Goal: Task Accomplishment & Management: Manage account settings

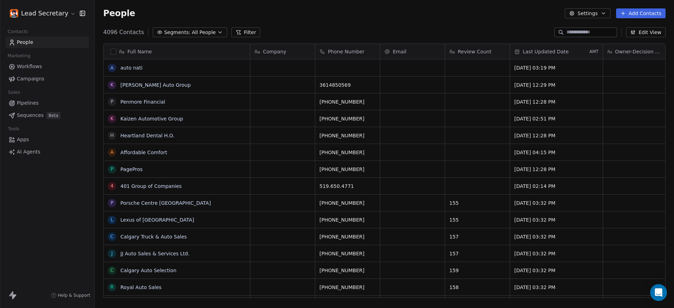
scroll to position [264, 573]
click at [44, 104] on link "Pipelines" at bounding box center [47, 103] width 83 height 12
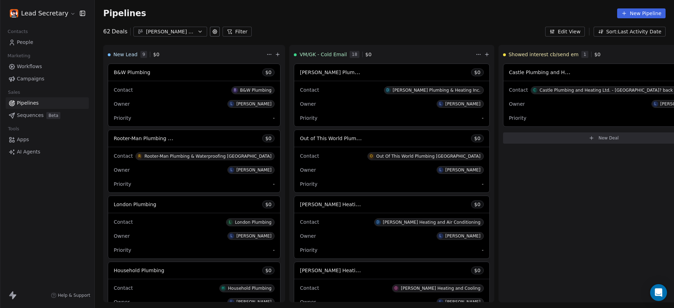
click at [50, 14] on html "Lead Secretary Contacts People Marketing Workflows Campaigns Sales Pipelines Se…" at bounding box center [337, 154] width 674 height 308
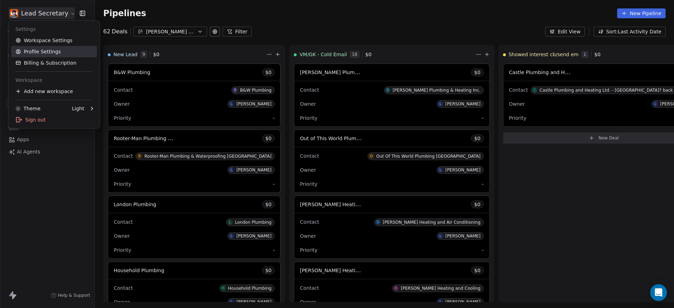
click at [74, 51] on link "Profile Settings" at bounding box center [54, 51] width 86 height 11
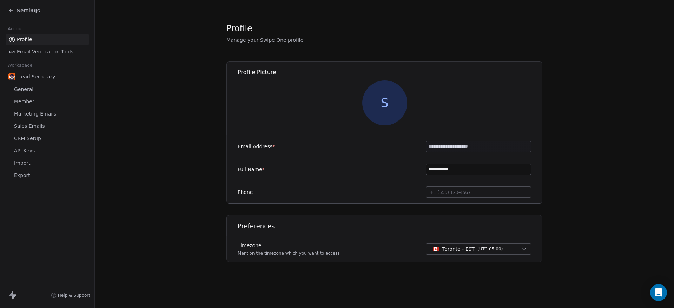
click at [37, 104] on link "Member" at bounding box center [47, 102] width 83 height 12
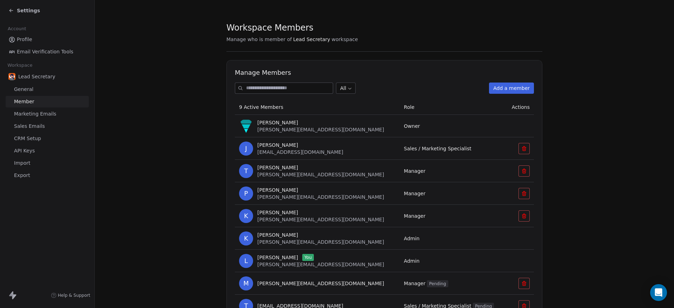
click at [508, 87] on button "Add a member" at bounding box center [511, 88] width 45 height 11
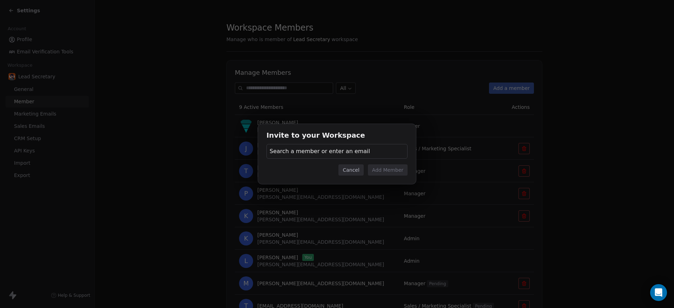
click at [295, 146] on div "Search a member or enter an email" at bounding box center [337, 151] width 141 height 15
click at [295, 152] on div "Invite to your Workspace Search a member or enter an email Cancel Add Member" at bounding box center [337, 154] width 674 height 60
click at [295, 152] on span "Search a member or enter an email" at bounding box center [320, 151] width 100 height 8
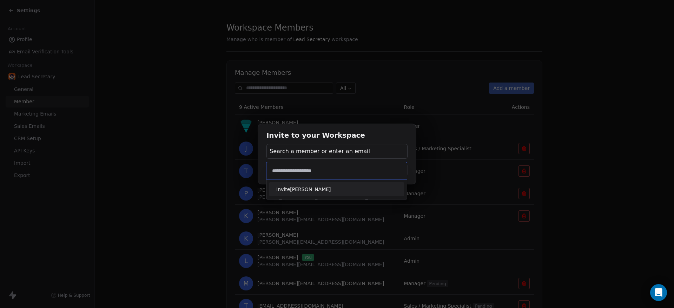
type input "**********"
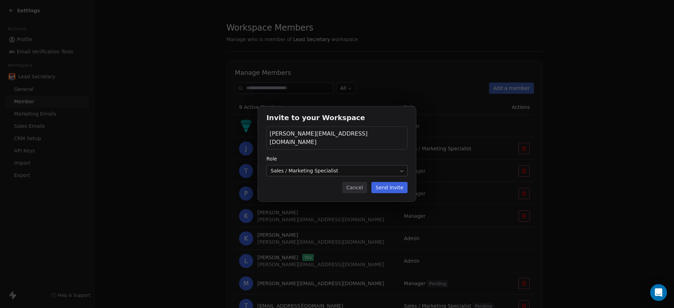
click at [306, 168] on body "Settings Account Profile Email Verification Tools Workspace Lead Secretary Gene…" at bounding box center [337, 154] width 674 height 308
click at [396, 186] on button "Send Invite" at bounding box center [389, 187] width 36 height 11
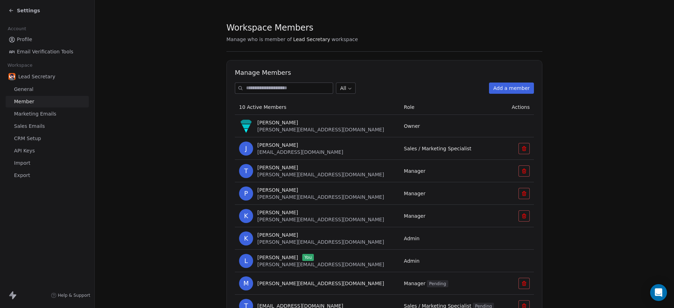
drag, startPoint x: 475, startPoint y: 181, endPoint x: 425, endPoint y: 172, distance: 51.3
click at [475, 181] on td "Manager" at bounding box center [453, 171] width 106 height 22
click at [20, 11] on span "Settings" at bounding box center [28, 10] width 23 height 7
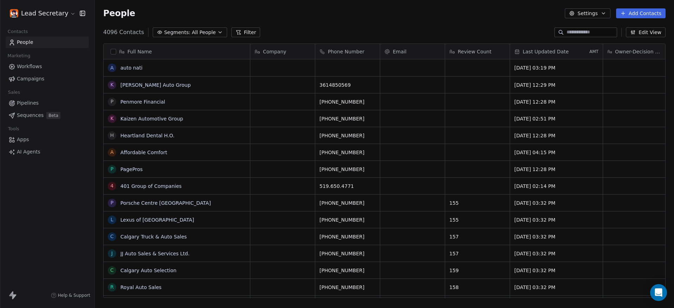
scroll to position [264, 573]
click at [33, 101] on span "Pipelines" at bounding box center [28, 102] width 22 height 7
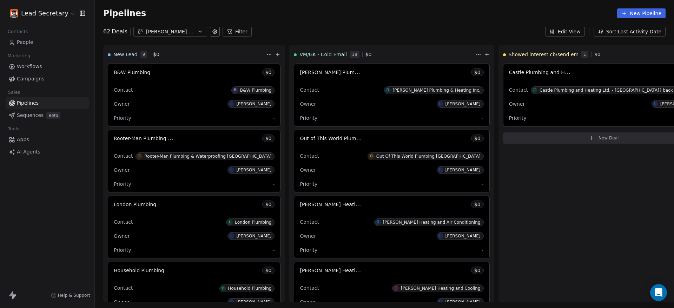
click at [197, 34] on icon "button" at bounding box center [200, 32] width 6 height 6
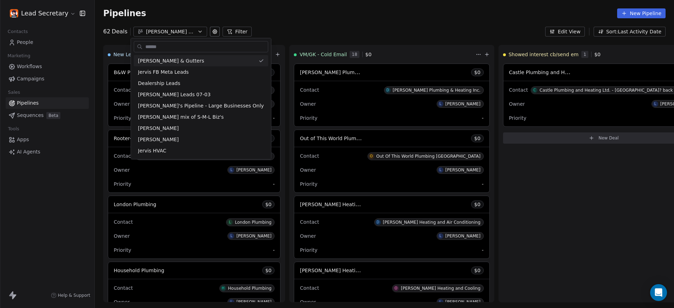
click at [320, 30] on html "Lead Secretary Contacts People Marketing Workflows Campaigns Sales Pipelines Se…" at bounding box center [337, 154] width 674 height 308
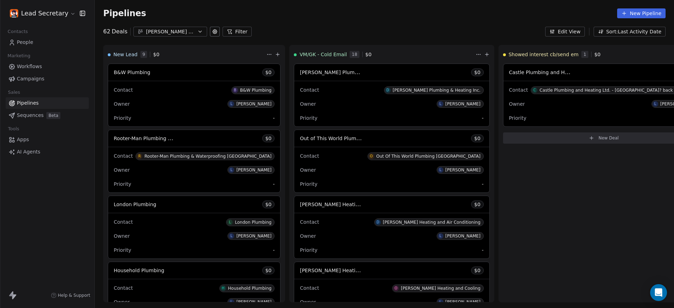
click at [37, 44] on link "People" at bounding box center [47, 43] width 83 height 12
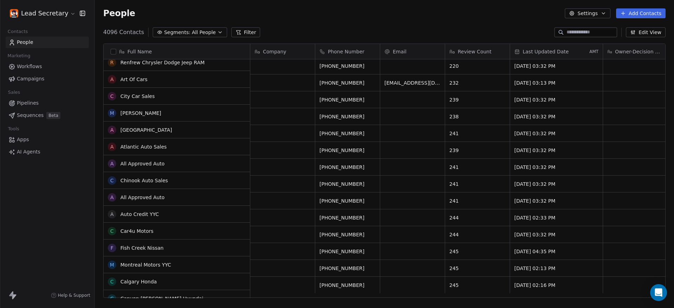
scroll to position [395, 0]
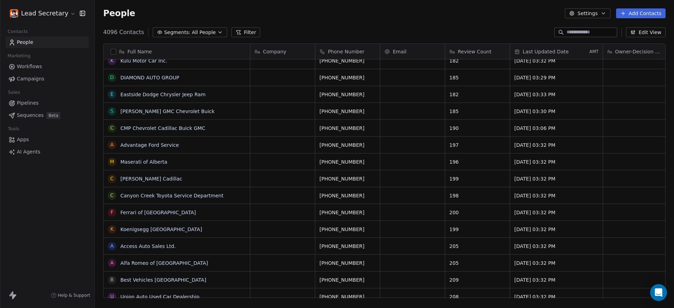
click at [22, 101] on span "Pipelines" at bounding box center [28, 102] width 22 height 7
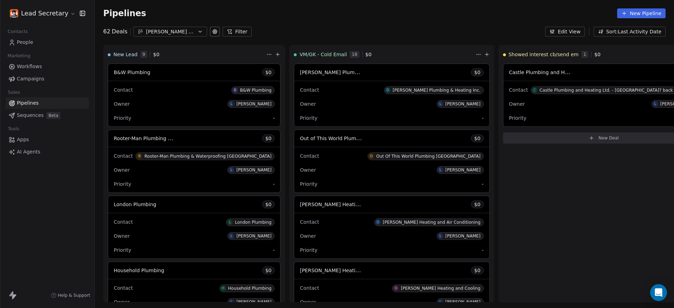
click at [192, 29] on div "[PERSON_NAME] & Gutters" at bounding box center [170, 31] width 48 height 7
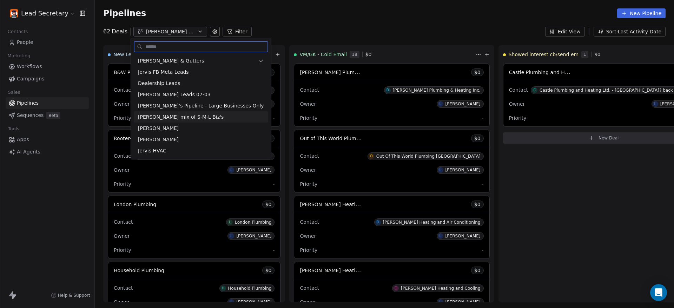
click at [200, 114] on span "[PERSON_NAME] mix of S-M-L Biz's" at bounding box center [181, 116] width 86 height 7
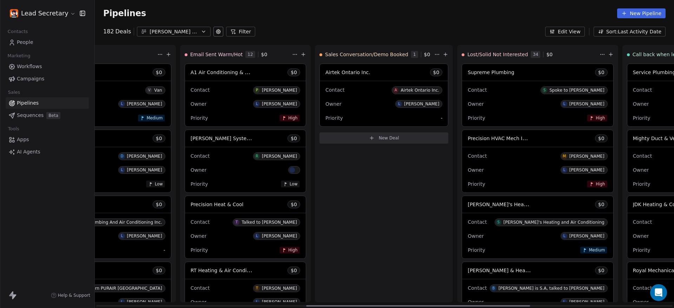
scroll to position [0, 911]
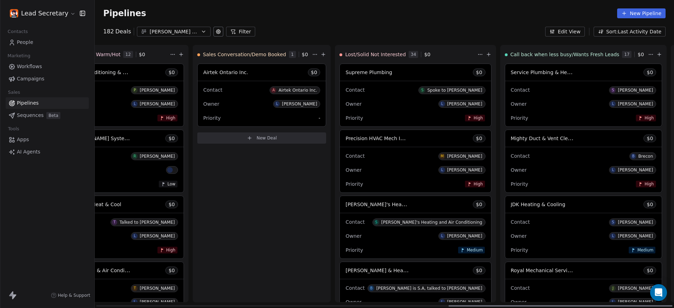
drag, startPoint x: 243, startPoint y: 305, endPoint x: 749, endPoint y: 305, distance: 505.6
click at [673, 305] on div at bounding box center [561, 305] width 224 height 1
click at [199, 35] on button "[PERSON_NAME] mix of S-M-L Biz's" at bounding box center [174, 32] width 74 height 10
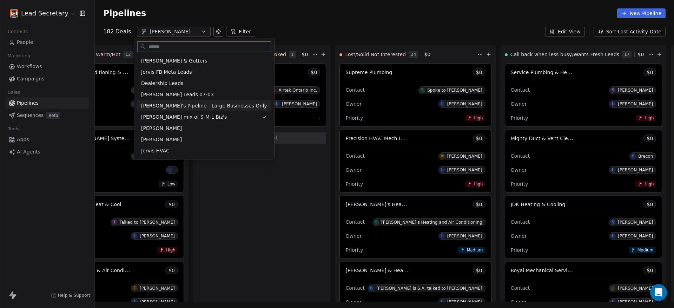
click at [204, 104] on span "[PERSON_NAME]'s Pipeline - Large Businesses Only" at bounding box center [204, 105] width 126 height 7
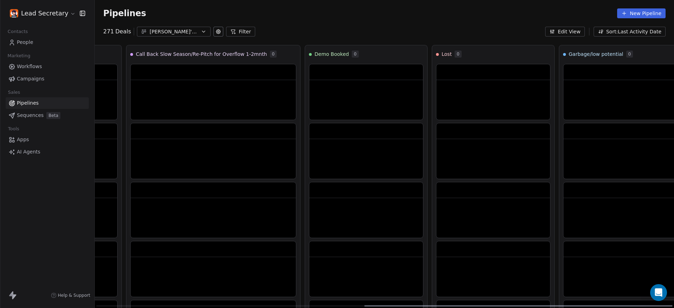
drag, startPoint x: 360, startPoint y: 304, endPoint x: 672, endPoint y: 296, distance: 311.9
click at [672, 305] on div at bounding box center [518, 305] width 308 height 1
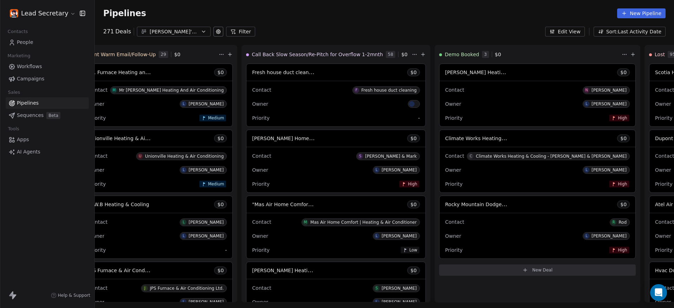
click at [26, 116] on span "Sequences" at bounding box center [30, 115] width 27 height 7
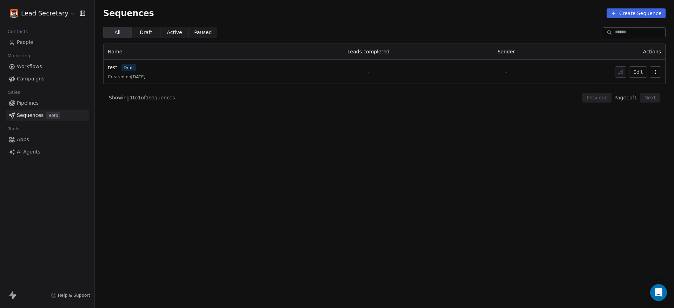
click at [175, 35] on span "Active" at bounding box center [174, 32] width 15 height 7
click at [194, 34] on span "Paused" at bounding box center [203, 32] width 18 height 7
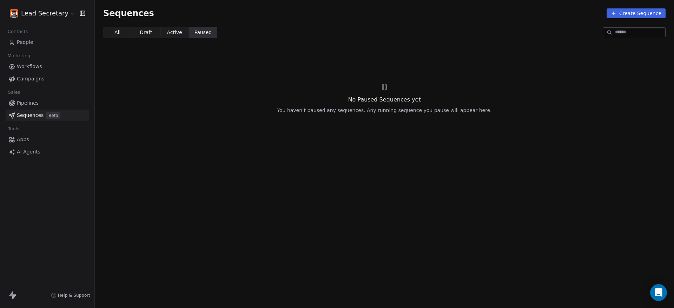
click at [176, 34] on span "Active" at bounding box center [174, 32] width 15 height 7
click at [148, 31] on span "Draft" at bounding box center [146, 32] width 12 height 7
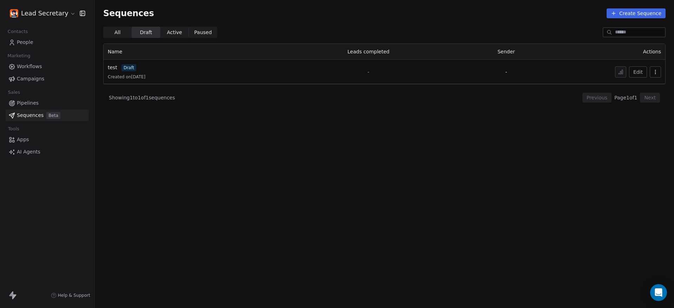
click at [120, 31] on span "All All" at bounding box center [117, 32] width 28 height 11
click at [30, 65] on span "Workflows" at bounding box center [29, 66] width 25 height 7
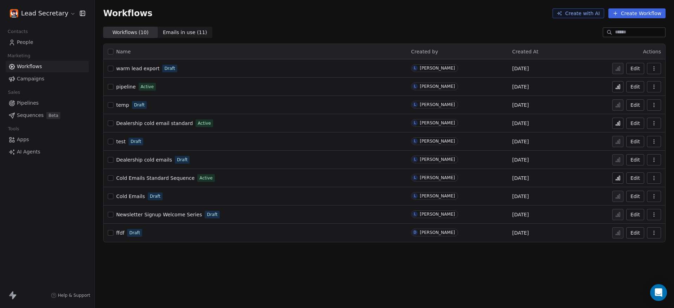
click at [106, 72] on td "warm lead export Draft" at bounding box center [255, 68] width 303 height 18
click at [112, 68] on button "button" at bounding box center [111, 69] width 6 height 6
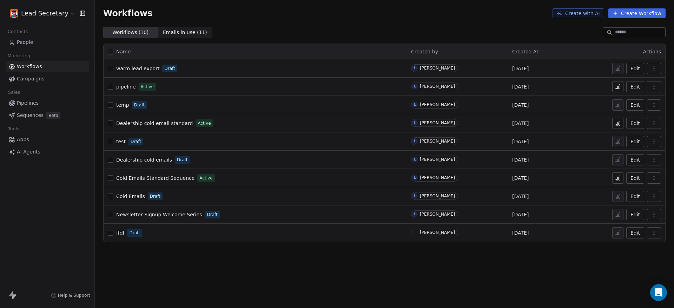
click at [112, 68] on button "button" at bounding box center [111, 69] width 6 height 6
click at [143, 67] on span "warm lead export" at bounding box center [137, 69] width 43 height 6
click at [142, 66] on span "warm lead export" at bounding box center [137, 69] width 43 height 6
click at [142, 67] on span "warm lead export" at bounding box center [137, 69] width 43 height 6
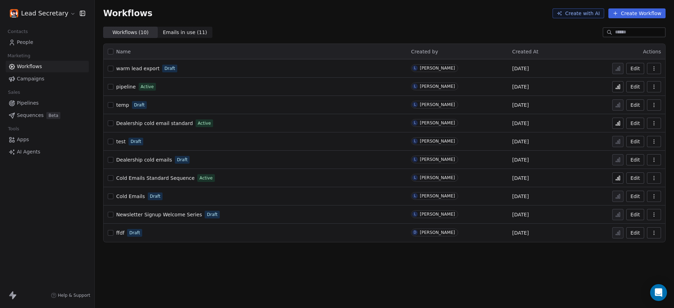
click at [38, 103] on link "Pipelines" at bounding box center [47, 103] width 83 height 12
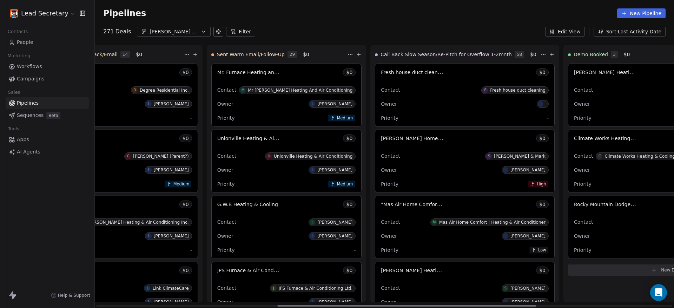
scroll to position [0, 532]
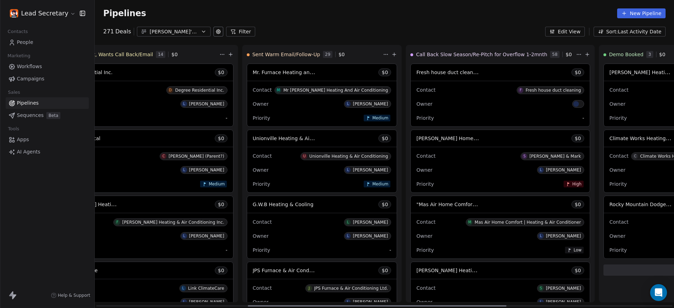
drag, startPoint x: 288, startPoint y: 305, endPoint x: 187, endPoint y: 108, distance: 221.4
click at [435, 305] on div at bounding box center [377, 305] width 259 height 1
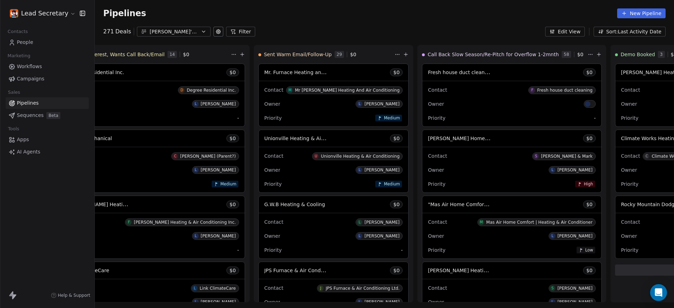
click at [186, 32] on div "[PERSON_NAME]'s Pipeline - Large Businesses Only" at bounding box center [174, 31] width 48 height 7
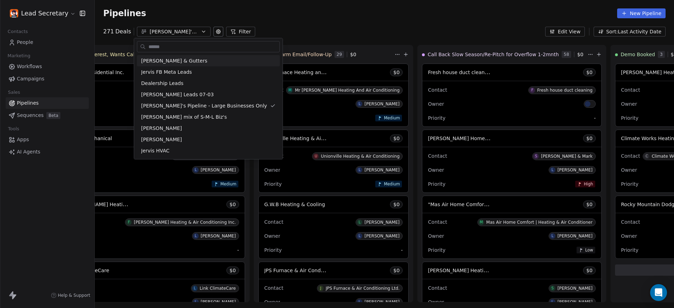
click at [396, 31] on html "Lead Secretary Contacts People Marketing Workflows Campaigns Sales Pipelines Se…" at bounding box center [337, 154] width 674 height 308
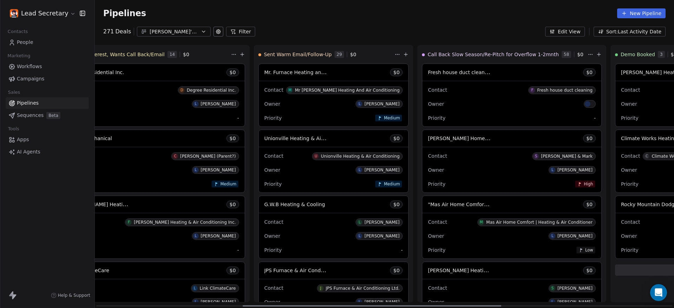
click at [436, 88] on div "Contact F Fresh house duct cleaning" at bounding box center [512, 90] width 168 height 12
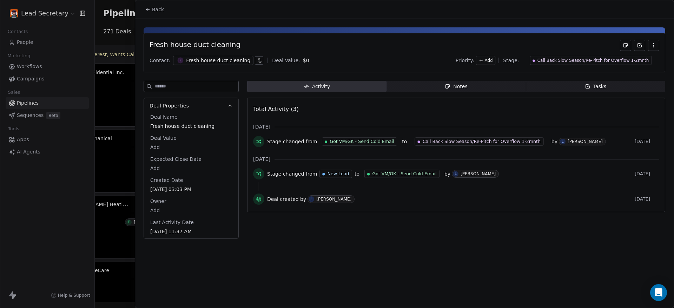
click at [147, 8] on icon at bounding box center [148, 10] width 6 height 6
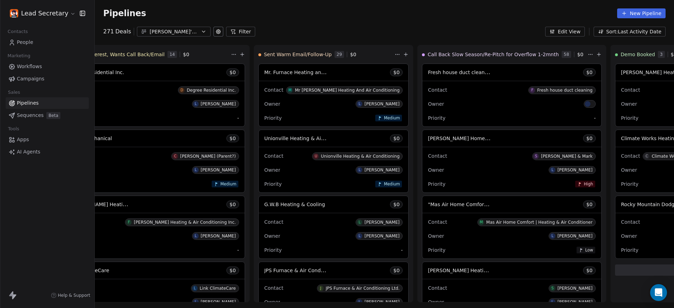
click at [173, 34] on div "[PERSON_NAME]'s Pipeline - Large Businesses Only" at bounding box center [174, 31] width 48 height 7
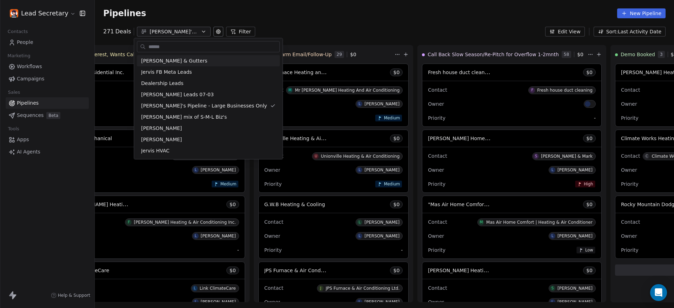
click at [450, 27] on html "Lead Secretary Contacts People Marketing Workflows Campaigns Sales Pipelines Se…" at bounding box center [337, 154] width 674 height 308
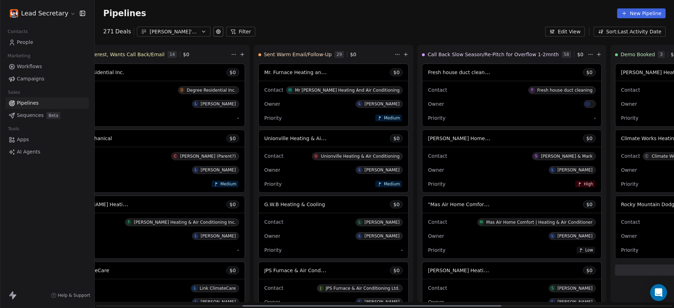
click at [446, 75] on div "Fresh house duct cleaning $ 0" at bounding box center [511, 72] width 179 height 17
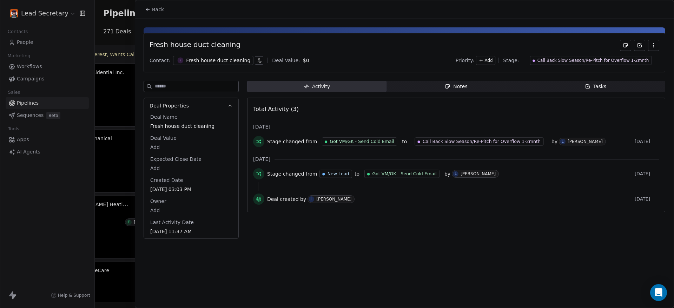
click at [651, 46] on icon "button" at bounding box center [654, 45] width 6 height 6
click at [493, 63] on span "Add" at bounding box center [489, 61] width 8 height 6
click at [396, 59] on html "Lead Secretary Contacts People Marketing Workflows Campaigns Sales Pipelines Se…" at bounding box center [337, 154] width 674 height 308
click at [174, 63] on div "F Fresh house duct cleaning" at bounding box center [213, 60] width 80 height 9
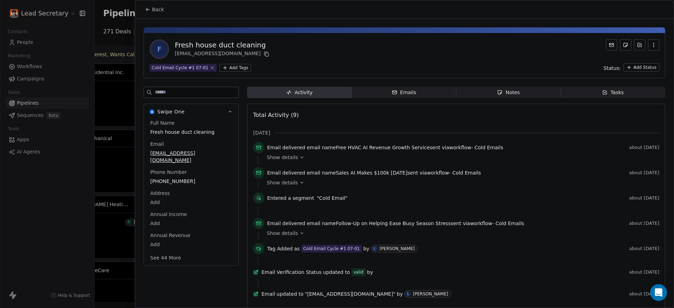
click at [155, 11] on span "Back" at bounding box center [158, 9] width 12 height 7
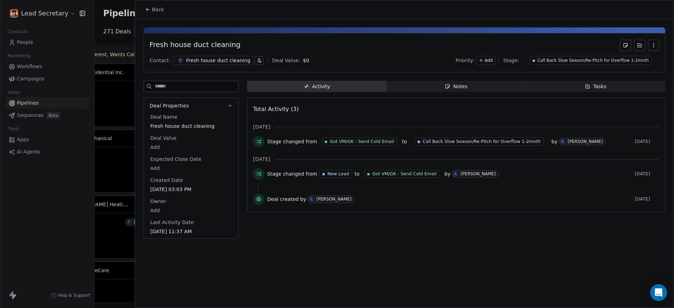
click at [155, 12] on span "Back" at bounding box center [158, 9] width 12 height 7
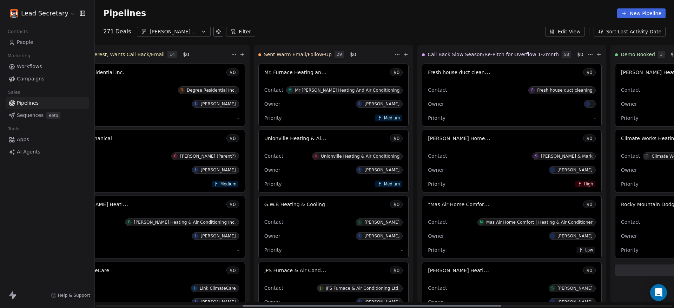
click at [422, 80] on div "Fresh house duct cleaning $ 0" at bounding box center [511, 72] width 179 height 17
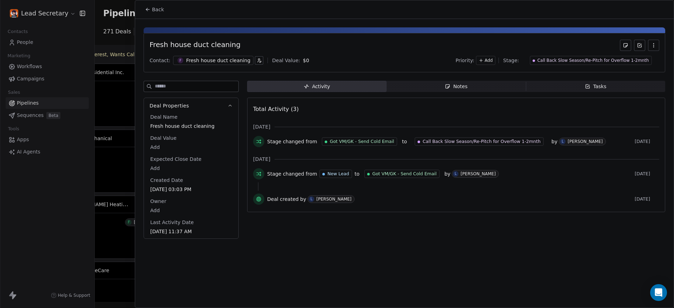
click at [197, 60] on div "Fresh house duct cleaning" at bounding box center [218, 60] width 64 height 7
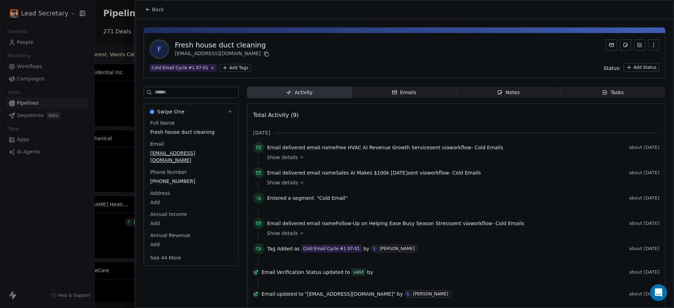
click at [162, 3] on button "Back" at bounding box center [154, 9] width 27 height 13
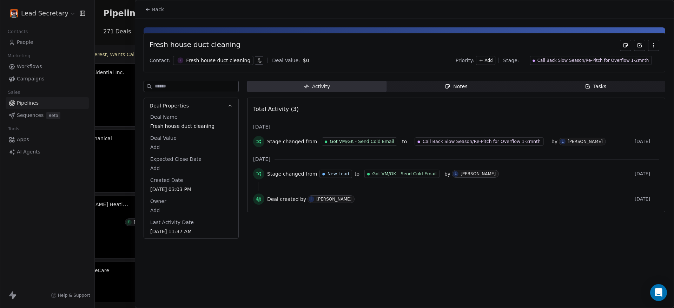
click at [155, 9] on span "Back" at bounding box center [158, 9] width 12 height 7
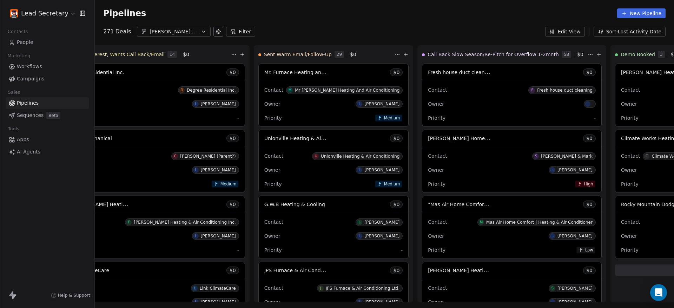
click at [183, 30] on div "[PERSON_NAME]'s Pipeline - Large Businesses Only" at bounding box center [174, 31] width 48 height 7
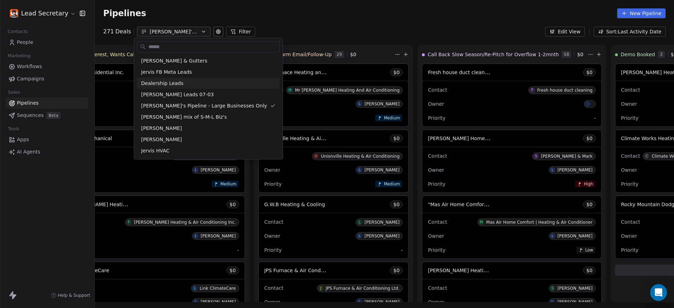
click at [431, 113] on html "Lead Secretary Contacts People Marketing Workflows Campaigns Sales Pipelines Se…" at bounding box center [337, 154] width 674 height 308
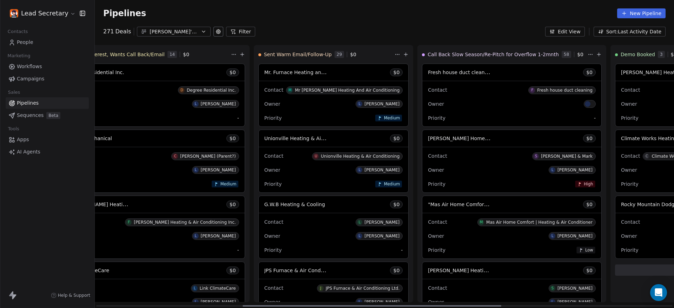
click at [422, 146] on div "Hoover's Home Energy Inc. Heating and Air Conditioning $ 0" at bounding box center [511, 138] width 179 height 17
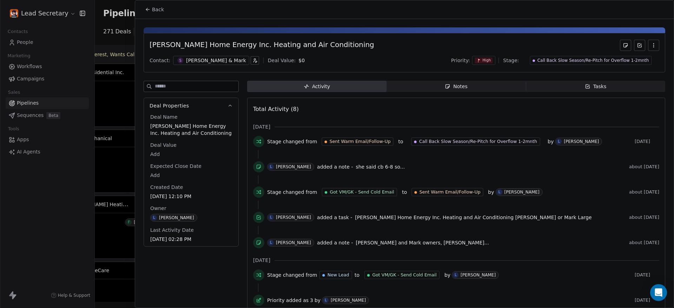
click at [190, 61] on div "[PERSON_NAME] & Mark" at bounding box center [216, 60] width 60 height 7
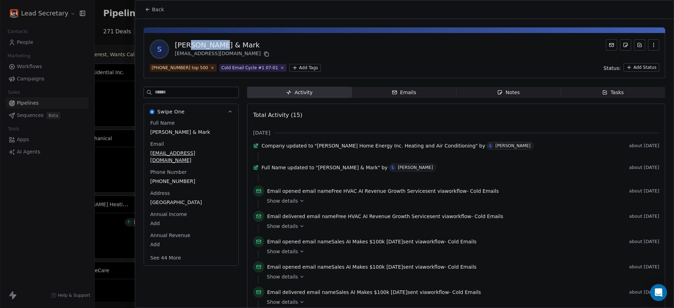
drag, startPoint x: 232, startPoint y: 44, endPoint x: 245, endPoint y: 43, distance: 13.0
click at [211, 43] on div "[PERSON_NAME] & Mark" at bounding box center [223, 45] width 96 height 10
click at [266, 43] on div "S Sonya & Mark info@hoovershomeenergy.ca" at bounding box center [405, 49] width 510 height 20
click at [295, 67] on html "Lead Secretary Contacts People Marketing Workflows Campaigns Sales Pipelines Se…" at bounding box center [337, 154] width 674 height 308
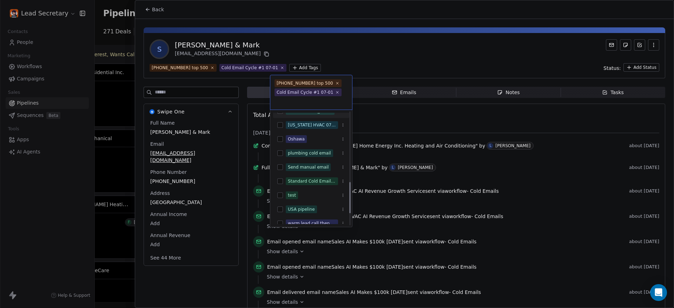
scroll to position [252, 0]
click at [401, 39] on html "Lead Secretary Contacts People Marketing Workflows Campaigns Sales Pipelines Se…" at bounding box center [337, 154] width 674 height 308
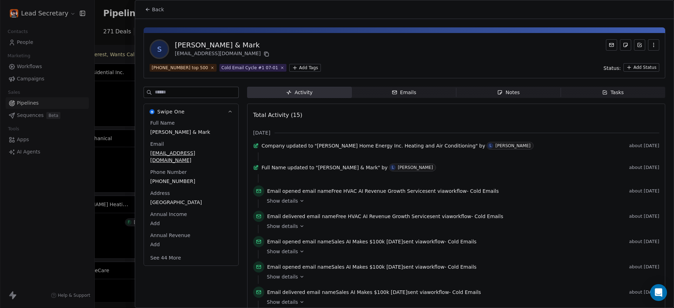
click at [157, 10] on span "Back" at bounding box center [158, 9] width 12 height 7
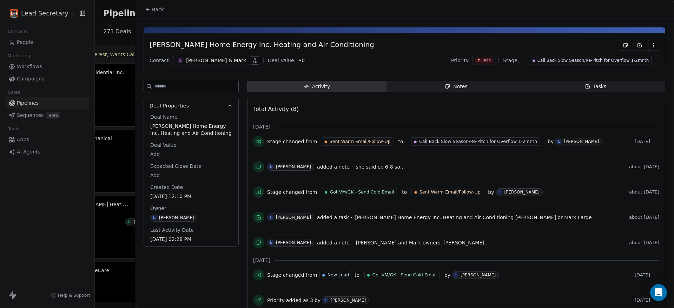
click at [157, 10] on span "Back" at bounding box center [158, 9] width 12 height 7
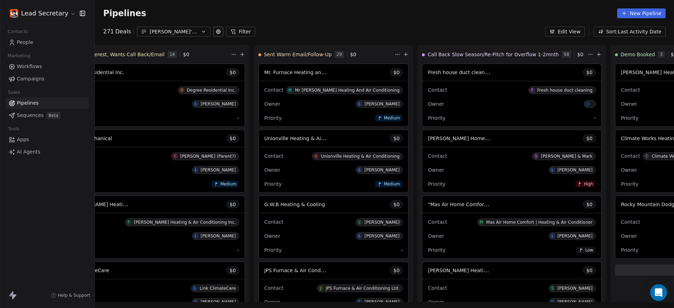
click at [28, 43] on span "People" at bounding box center [25, 42] width 17 height 7
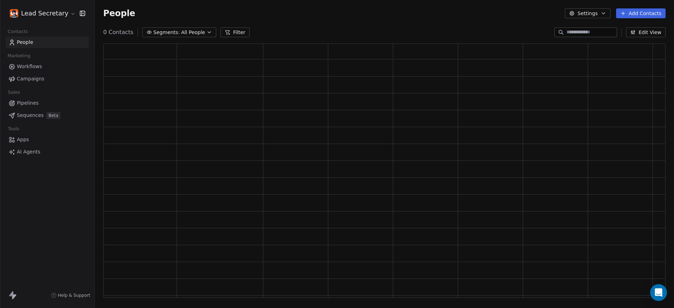
scroll to position [248, 556]
click at [570, 35] on input at bounding box center [591, 32] width 49 height 7
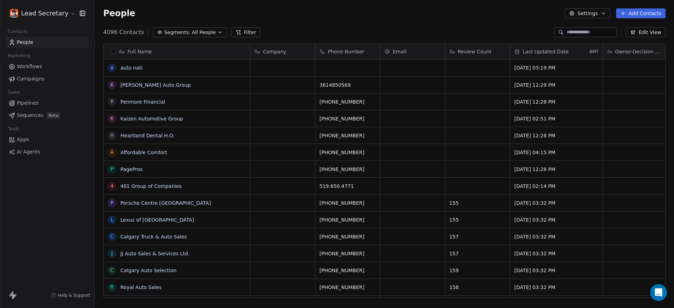
scroll to position [264, 573]
click at [570, 33] on input at bounding box center [591, 32] width 49 height 7
click at [459, 28] on div "4096 Contacts Segments: All People Filter Edit View" at bounding box center [384, 32] width 579 height 11
click at [248, 34] on button "Filter" at bounding box center [245, 32] width 29 height 10
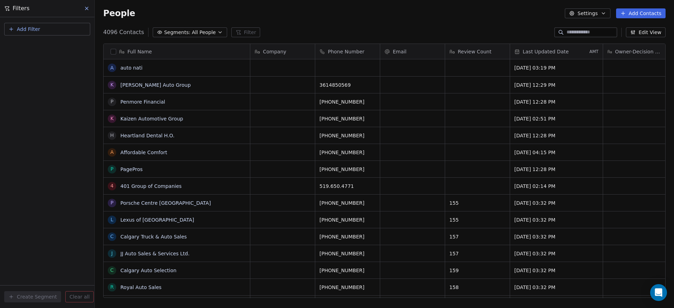
click at [276, 29] on div "4096 Contacts Segments: All People Filter Edit View" at bounding box center [384, 32] width 579 height 11
click at [85, 12] on button at bounding box center [87, 9] width 11 height 10
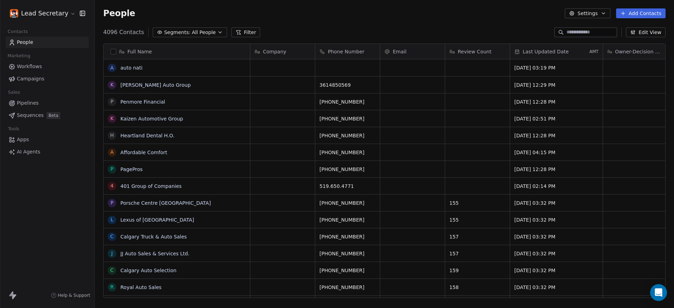
click at [29, 43] on span "People" at bounding box center [25, 42] width 17 height 7
click at [240, 31] on button "Filter" at bounding box center [245, 32] width 29 height 10
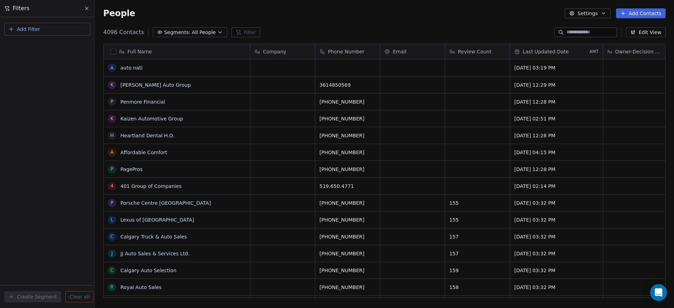
click at [37, 30] on span "Add Filter" at bounding box center [28, 29] width 23 height 7
click at [44, 46] on span "Contact properties" at bounding box center [35, 45] width 46 height 7
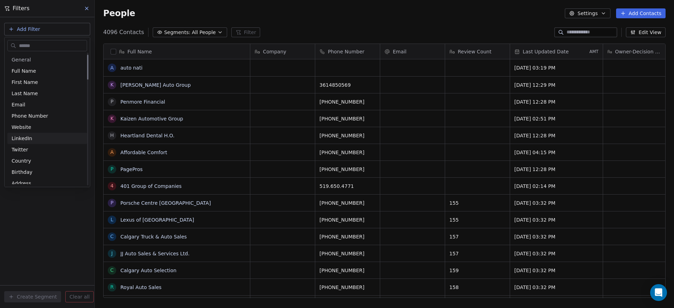
scroll to position [44, 0]
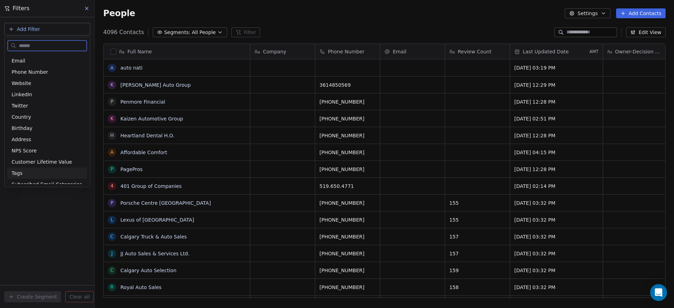
click at [42, 171] on div "Tags" at bounding box center [47, 173] width 71 height 7
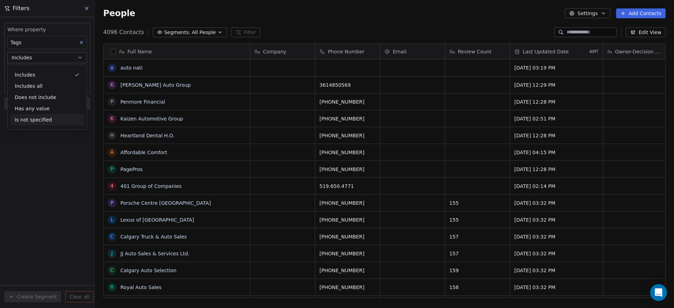
click at [55, 200] on div "Where property Tags Includes Select Tags Add filter to this group Add another f…" at bounding box center [47, 162] width 94 height 291
click at [60, 71] on body "Lead Secretary Contacts People Marketing Workflows Campaigns Sales Pipelines Se…" at bounding box center [337, 154] width 674 height 308
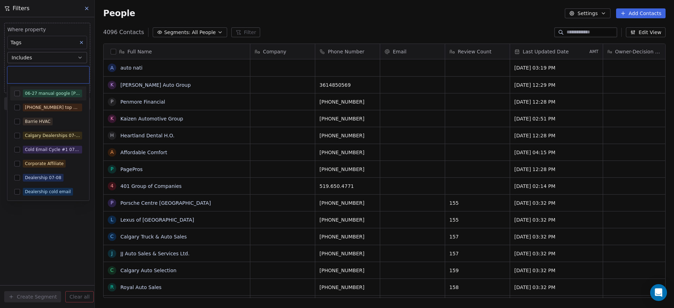
click at [51, 88] on div "06-27 manual google Hamilton Burlington Georgetown Mississauga" at bounding box center [48, 93] width 76 height 11
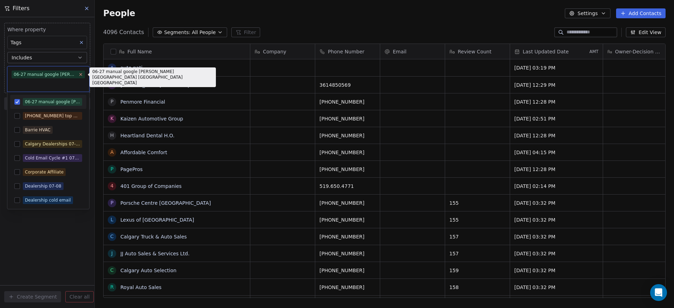
click at [79, 74] on icon at bounding box center [80, 74] width 5 height 5
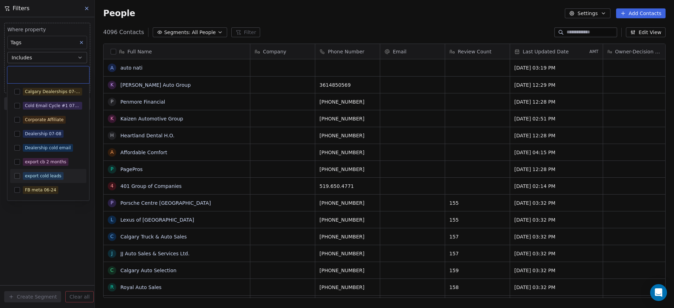
click at [62, 175] on div "export cold leads" at bounding box center [52, 176] width 59 height 8
click at [57, 224] on html "Lead Secretary Contacts People Marketing Workflows Campaigns Sales Pipelines Se…" at bounding box center [337, 154] width 674 height 308
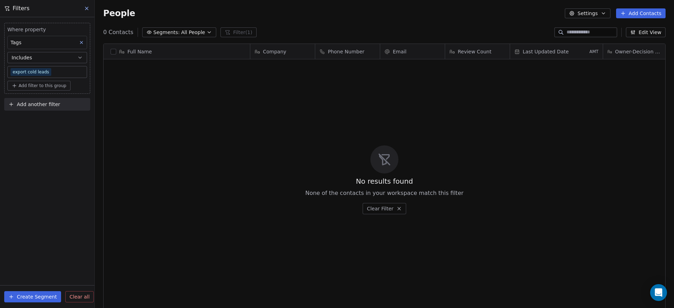
scroll to position [264, 573]
click at [89, 8] on icon at bounding box center [87, 9] width 6 height 6
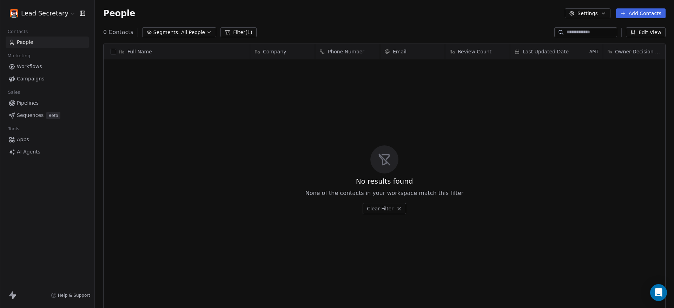
click at [36, 107] on link "Pipelines" at bounding box center [47, 103] width 83 height 12
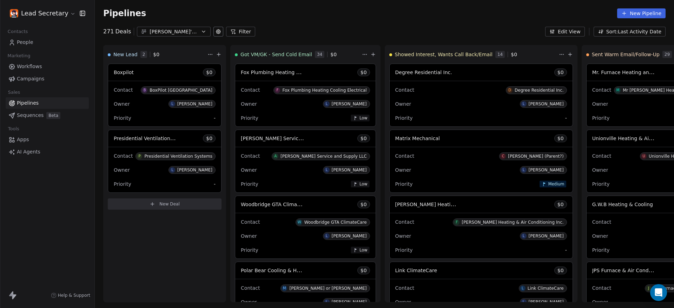
click at [186, 34] on div "[PERSON_NAME]'s Pipeline - Large Businesses Only" at bounding box center [174, 31] width 48 height 7
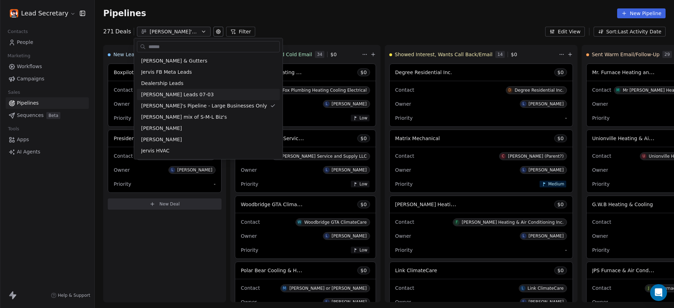
click at [425, 15] on html "Lead Secretary Contacts People Marketing Workflows Campaigns Sales Pipelines Se…" at bounding box center [337, 154] width 674 height 308
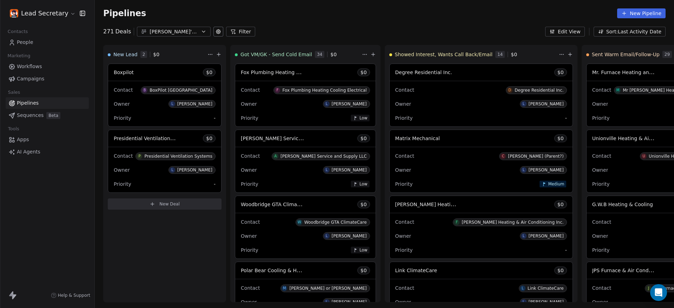
click at [163, 31] on div "[PERSON_NAME]'s Pipeline - Large Businesses Only" at bounding box center [174, 31] width 48 height 7
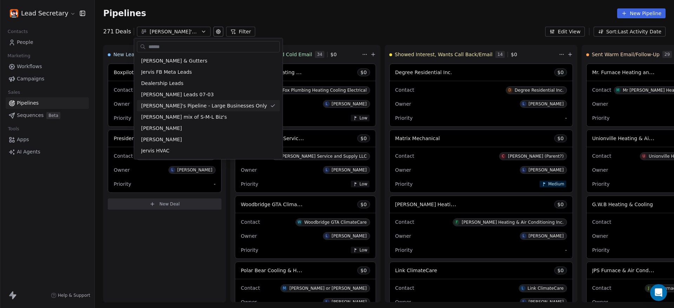
click at [415, 31] on html "Lead Secretary Contacts People Marketing Workflows Campaigns Sales Pipelines Se…" at bounding box center [337, 154] width 674 height 308
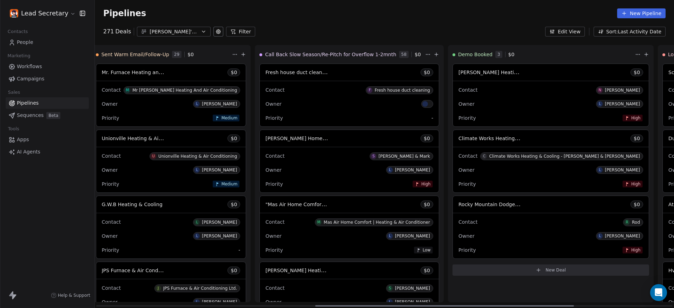
scroll to position [0, 490]
drag, startPoint x: 314, startPoint y: 305, endPoint x: 533, endPoint y: 303, distance: 218.8
click at [533, 305] on div at bounding box center [444, 305] width 259 height 1
click at [181, 34] on div "[PERSON_NAME]'s Pipeline - Large Businesses Only" at bounding box center [174, 31] width 48 height 7
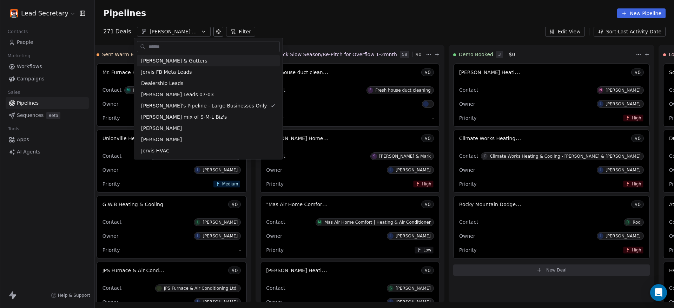
click at [362, 8] on html "Lead Secretary Contacts People Marketing Workflows Campaigns Sales Pipelines Se…" at bounding box center [337, 154] width 674 height 308
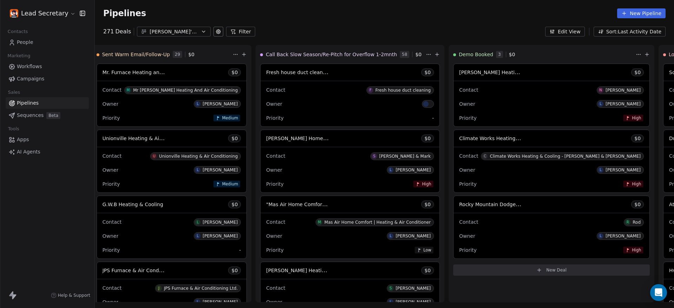
click at [171, 31] on div "[PERSON_NAME]'s Pipeline - Large Businesses Only" at bounding box center [174, 31] width 48 height 7
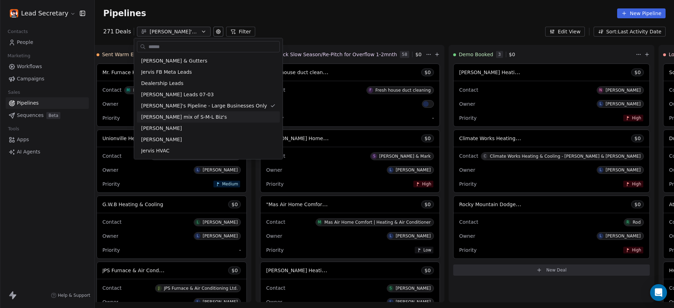
click at [362, 26] on html "Lead Secretary Contacts People Marketing Workflows Campaigns Sales Pipelines Se…" at bounding box center [337, 154] width 674 height 308
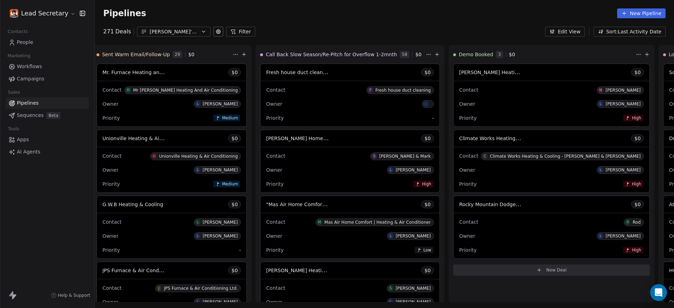
click at [149, 27] on button "[PERSON_NAME]'s Pipeline - Large Businesses Only" at bounding box center [174, 32] width 74 height 10
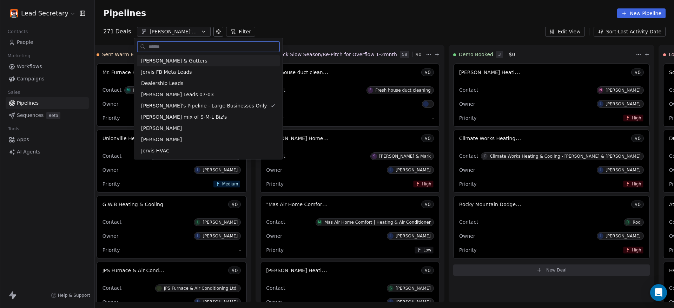
click at [194, 61] on span "[PERSON_NAME] & Gutters" at bounding box center [174, 60] width 66 height 7
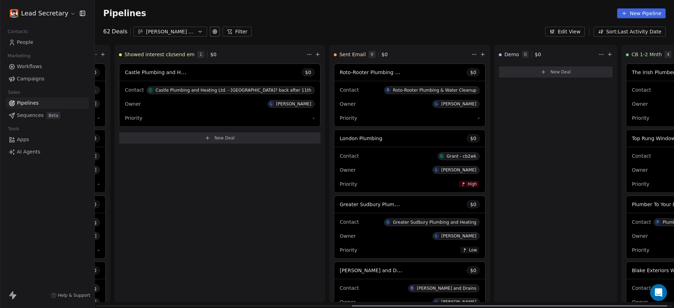
scroll to position [0, 478]
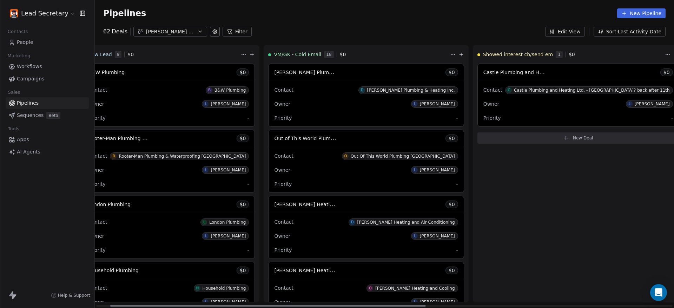
drag, startPoint x: 273, startPoint y: 307, endPoint x: 281, endPoint y: 282, distance: 26.2
click at [285, 305] on div at bounding box center [268, 305] width 316 height 1
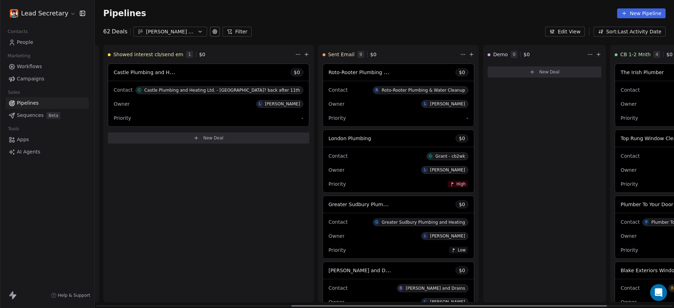
scroll to position [0, 358]
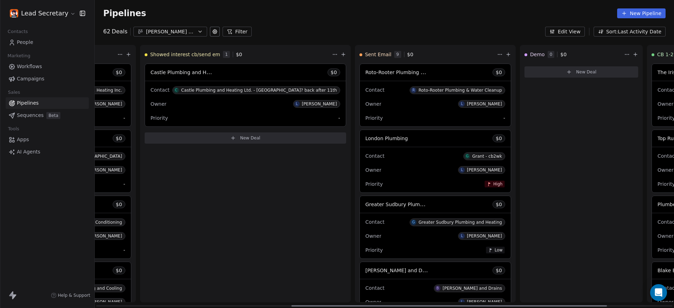
drag, startPoint x: 324, startPoint y: 306, endPoint x: 506, endPoint y: 305, distance: 181.5
click at [506, 305] on div at bounding box center [449, 305] width 316 height 1
click at [419, 88] on div "Roto-Rooter Plumbing & Water Cleanup" at bounding box center [461, 90] width 84 height 5
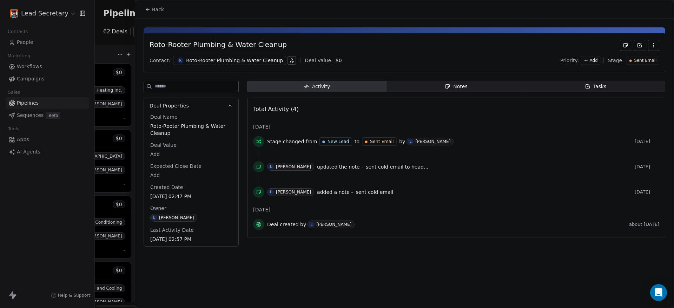
click at [258, 63] on div "Roto-Rooter Plumbing & Water Cleanup" at bounding box center [234, 60] width 97 height 7
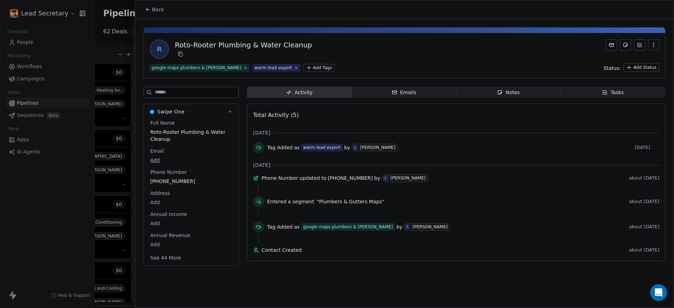
click at [167, 18] on section "Back R Roto-Rooter Plumbing & Water Cleanup google maps plumbers & gutter Hamil…" at bounding box center [404, 135] width 539 height 270
click at [161, 12] on span "Back" at bounding box center [158, 9] width 12 height 7
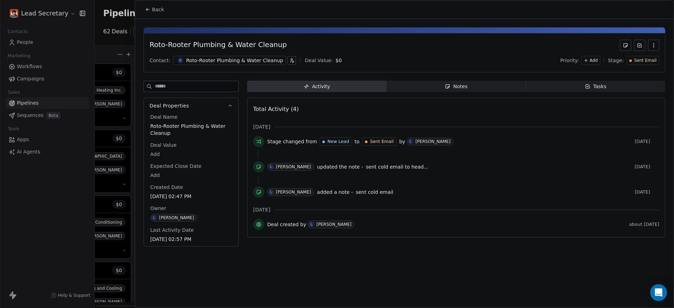
click at [161, 12] on span "Back" at bounding box center [158, 9] width 12 height 7
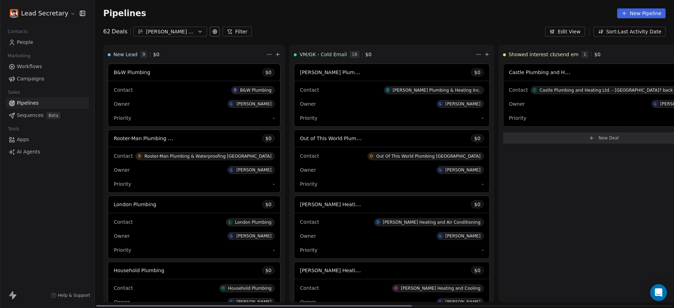
drag, startPoint x: 396, startPoint y: 305, endPoint x: 112, endPoint y: 294, distance: 283.9
click at [112, 305] on div at bounding box center [254, 305] width 316 height 1
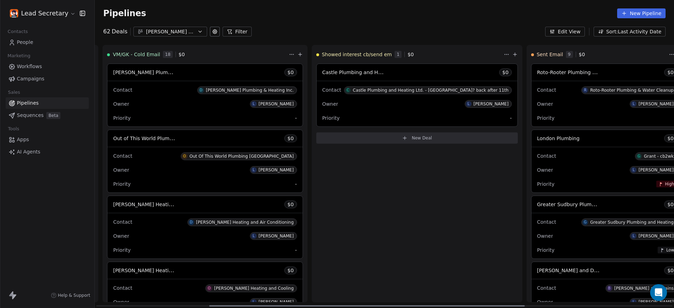
scroll to position [0, 1]
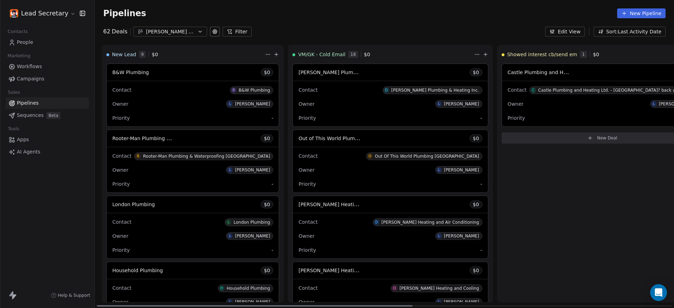
drag, startPoint x: 352, startPoint y: 304, endPoint x: 353, endPoint y: 288, distance: 16.2
click at [353, 305] on div at bounding box center [255, 305] width 316 height 1
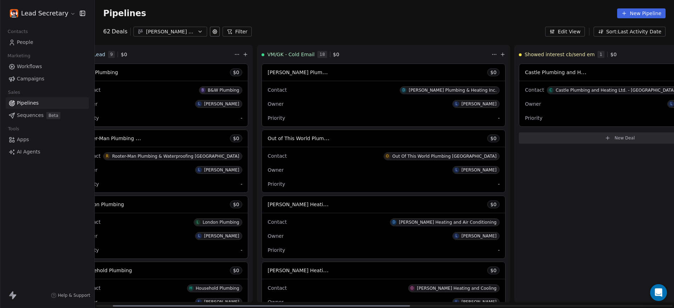
scroll to position [0, 0]
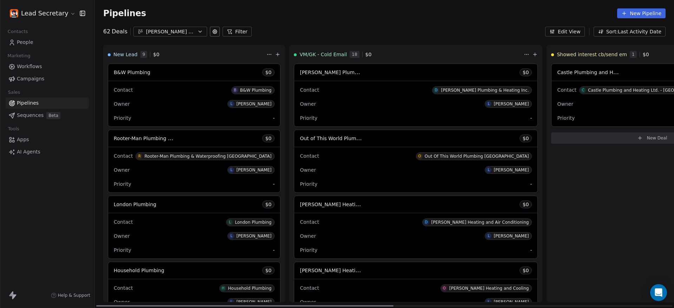
drag, startPoint x: 300, startPoint y: 304, endPoint x: 330, endPoint y: 157, distance: 150.4
click at [152, 305] on div at bounding box center [244, 305] width 297 height 1
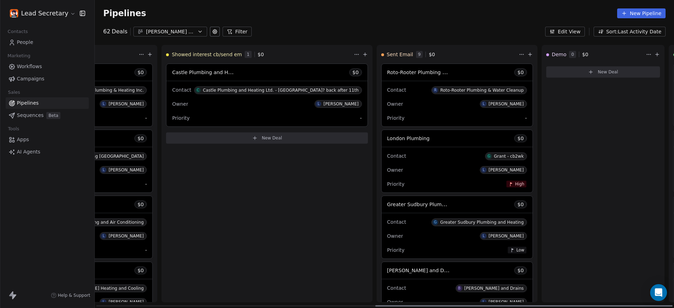
scroll to position [0, 544]
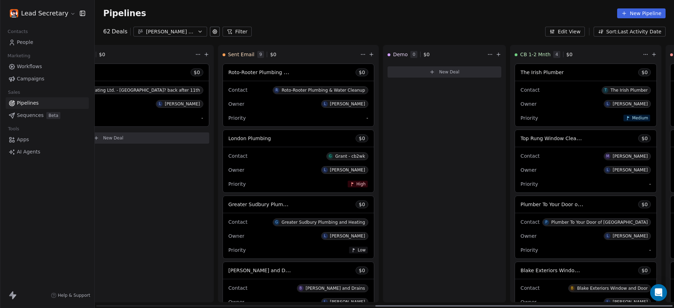
drag, startPoint x: 311, startPoint y: 304, endPoint x: 641, endPoint y: 299, distance: 329.7
click at [641, 305] on div at bounding box center [523, 305] width 297 height 1
click at [31, 44] on span "People" at bounding box center [25, 42] width 17 height 7
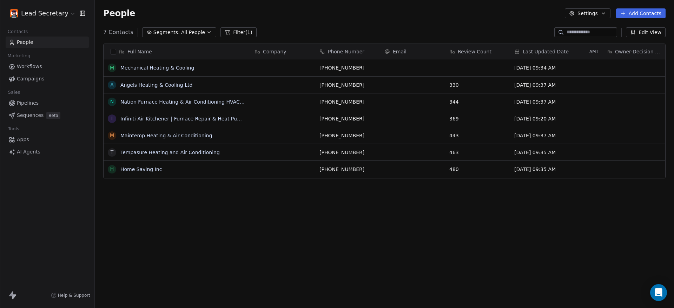
scroll to position [264, 573]
click at [242, 33] on button "Filter (1)" at bounding box center [239, 32] width 36 height 10
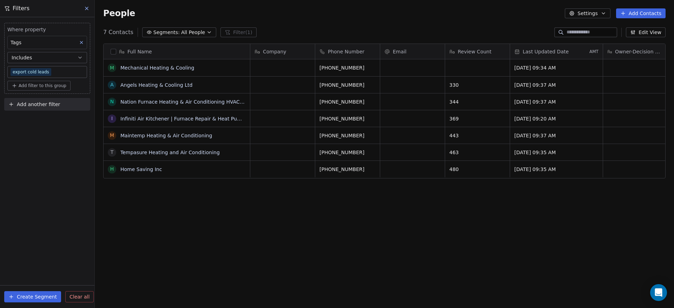
click at [204, 282] on div "Full Name M Mechanical Heating & Cooling A Angels Heating & Cooling Ltd N Natio…" at bounding box center [384, 173] width 579 height 271
click at [87, 5] on button at bounding box center [87, 9] width 11 height 10
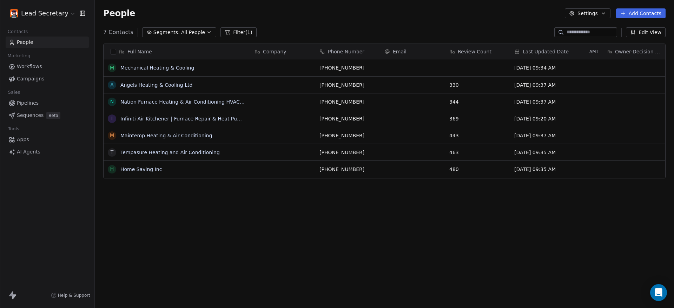
click at [113, 54] on button "button" at bounding box center [114, 52] width 6 height 6
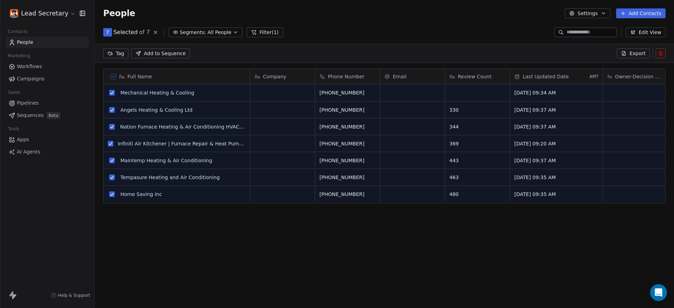
scroll to position [240, 573]
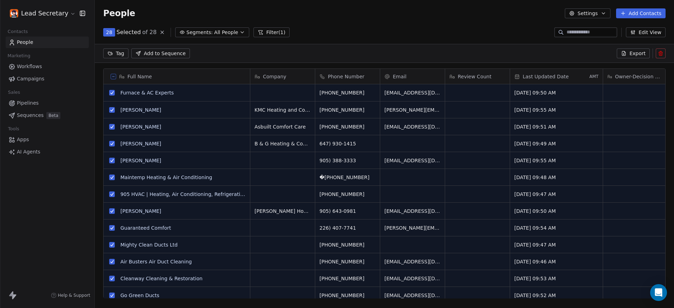
click at [44, 44] on link "People" at bounding box center [47, 43] width 83 height 12
click at [44, 105] on link "Pipelines" at bounding box center [47, 103] width 83 height 12
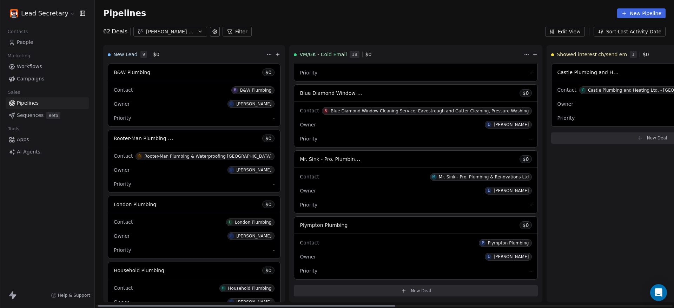
scroll to position [0, 4]
